Goal: Task Accomplishment & Management: Manage account settings

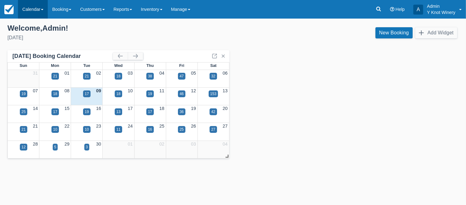
click at [43, 10] on span at bounding box center [42, 9] width 2 height 1
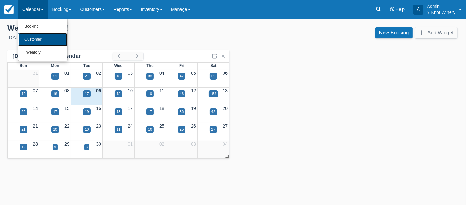
click at [46, 37] on link "Customer" at bounding box center [42, 39] width 49 height 13
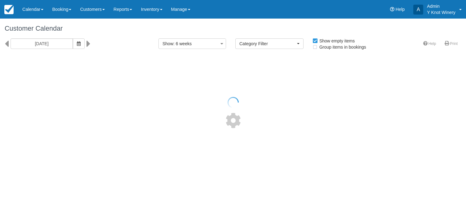
select select
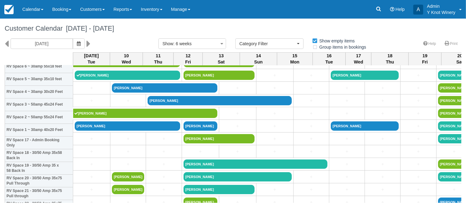
scroll to position [177, 0]
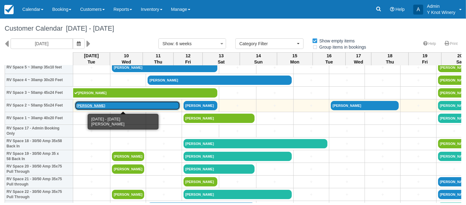
click at [90, 107] on link "[PERSON_NAME]" at bounding box center [127, 105] width 105 height 9
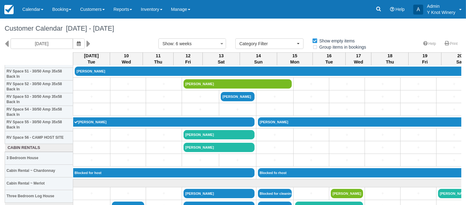
scroll to position [680, 0]
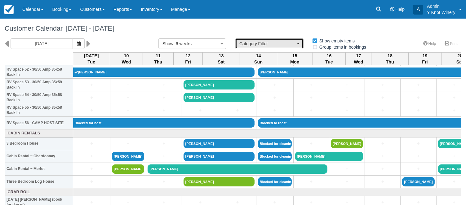
click at [296, 44] on button "Category Filter" at bounding box center [269, 43] width 68 height 11
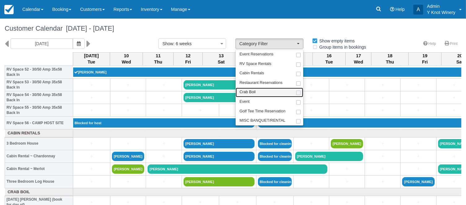
click at [261, 93] on link "Crab Boil" at bounding box center [269, 93] width 68 height 10
select select "8"
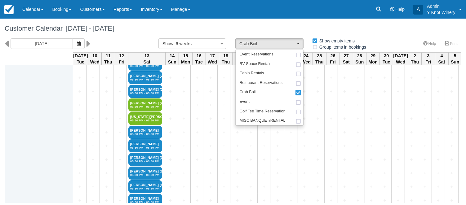
scroll to position [463, 0]
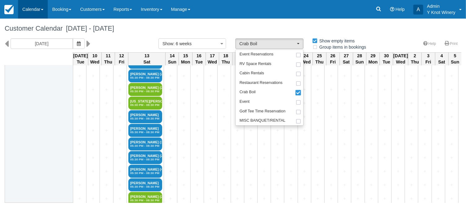
click at [46, 9] on link "Calendar" at bounding box center [33, 9] width 30 height 19
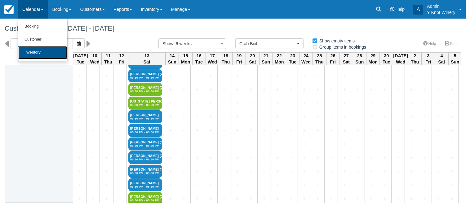
click at [36, 55] on link "Inventory" at bounding box center [42, 52] width 49 height 13
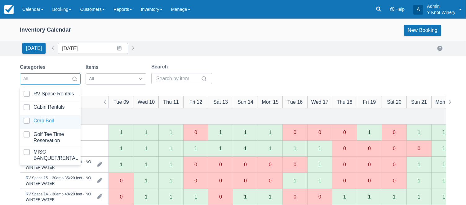
click at [60, 121] on div at bounding box center [50, 122] width 53 height 8
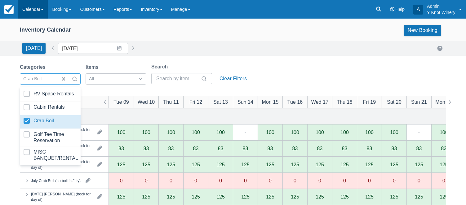
click at [45, 9] on link "Calendar" at bounding box center [33, 9] width 30 height 19
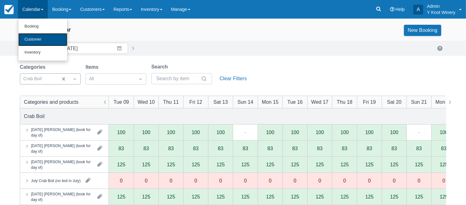
click at [43, 42] on link "Customer" at bounding box center [42, 39] width 49 height 13
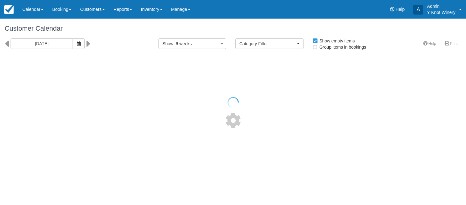
select select
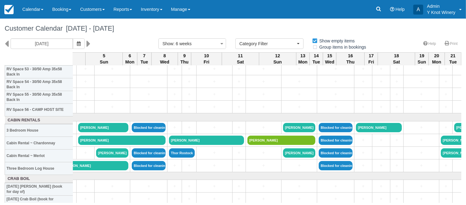
scroll to position [693, 800]
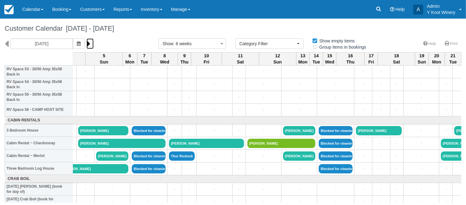
click at [86, 43] on icon at bounding box center [88, 43] width 4 height 11
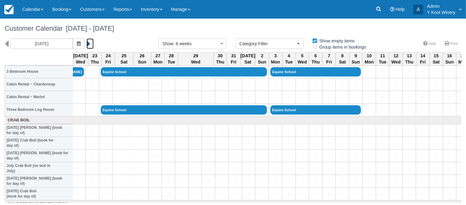
scroll to position [752, 0]
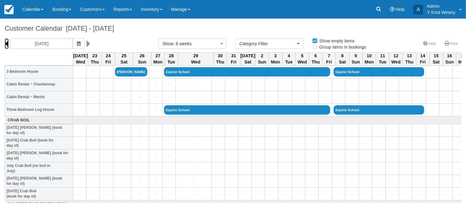
click at [7, 46] on icon at bounding box center [7, 43] width 4 height 11
type input "09/10/25"
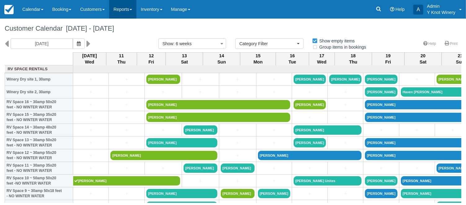
click at [135, 9] on link "Reports" at bounding box center [122, 9] width 27 height 19
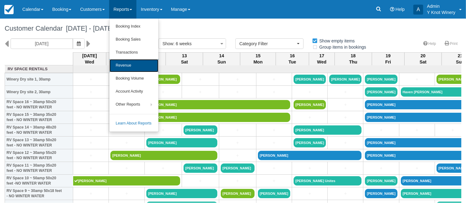
click at [132, 66] on link "Revenue" at bounding box center [133, 65] width 49 height 13
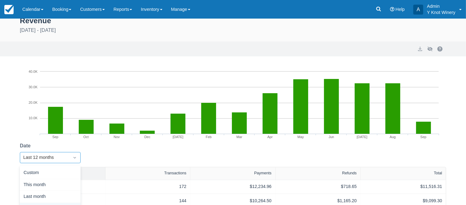
scroll to position [56, 0]
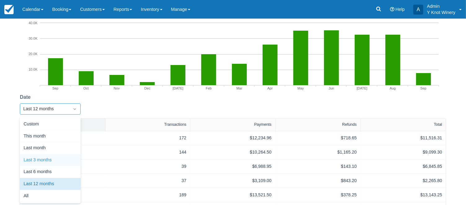
click at [74, 115] on div "option Last 3 months focused, 4 of 7. 7 results available. Use Up and Down to c…" at bounding box center [50, 108] width 61 height 11
click at [37, 123] on div "Custom" at bounding box center [50, 124] width 61 height 12
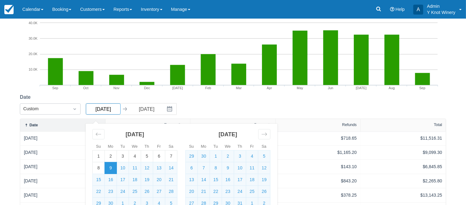
drag, startPoint x: 105, startPoint y: 108, endPoint x: 90, endPoint y: 111, distance: 15.1
click at [90, 111] on input "[DATE]" at bounding box center [103, 108] width 35 height 11
click at [165, 110] on button "Interact with the calendar and add the check-in date for your trip." at bounding box center [170, 108] width 12 height 11
click at [210, 109] on div "Date Custom [DATE] Navigate forward to interact with the calendar and select a …" at bounding box center [233, 106] width 426 height 25
click at [100, 111] on input "[DATE]" at bounding box center [103, 108] width 35 height 11
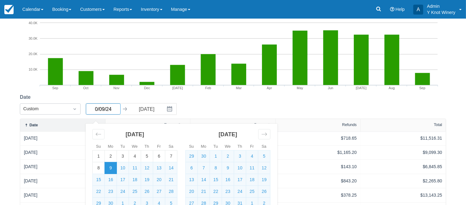
type input "[DATE]"
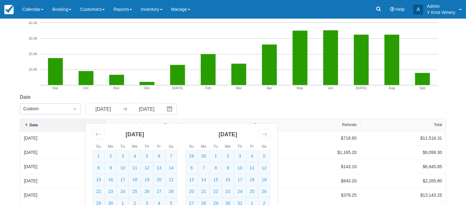
select select "20"
